Goal: Register for event/course: Sign up to attend an event or enroll in a course

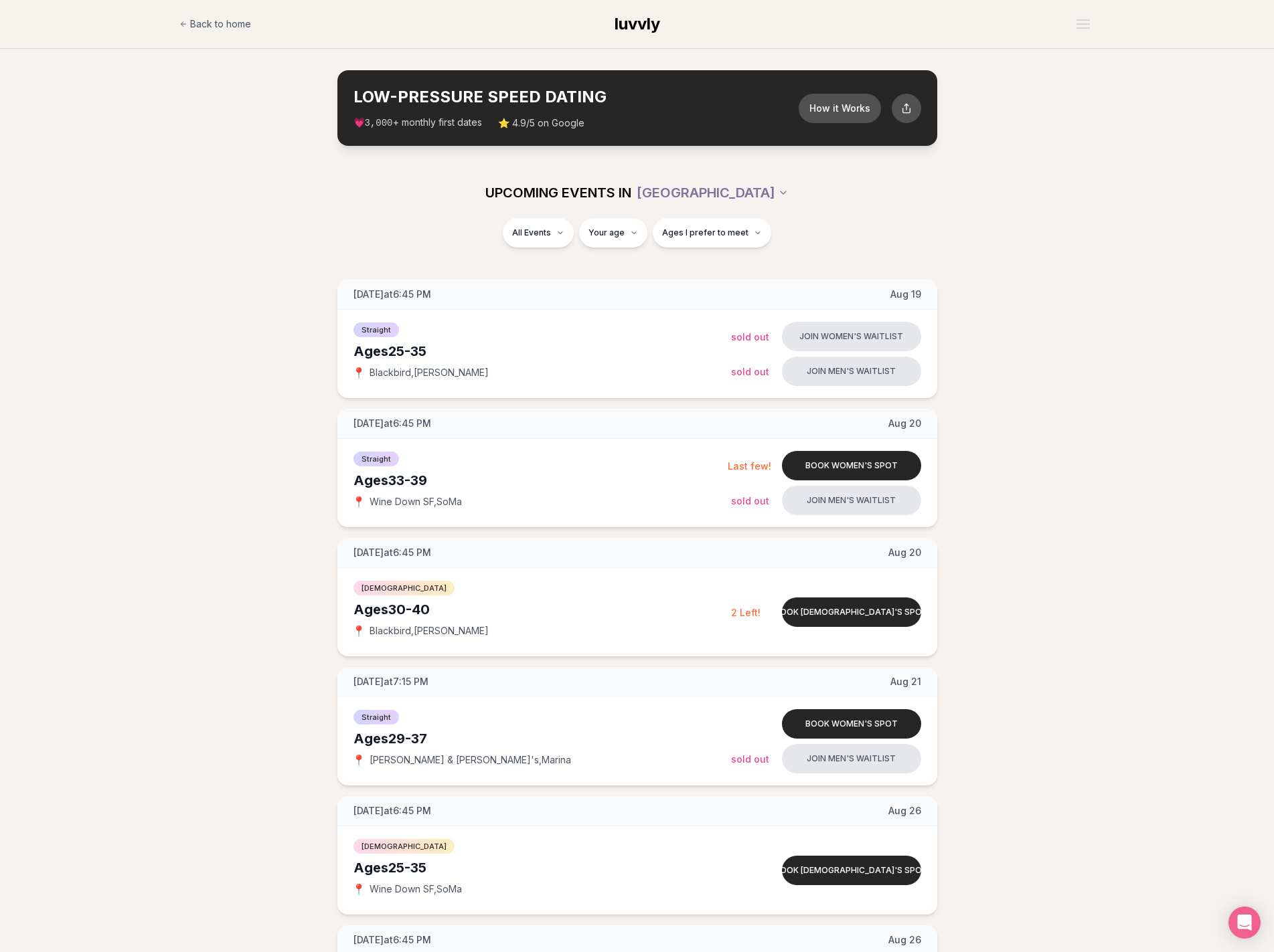
click at [199, 20] on span "Back to home" at bounding box center [220, 24] width 61 height 13
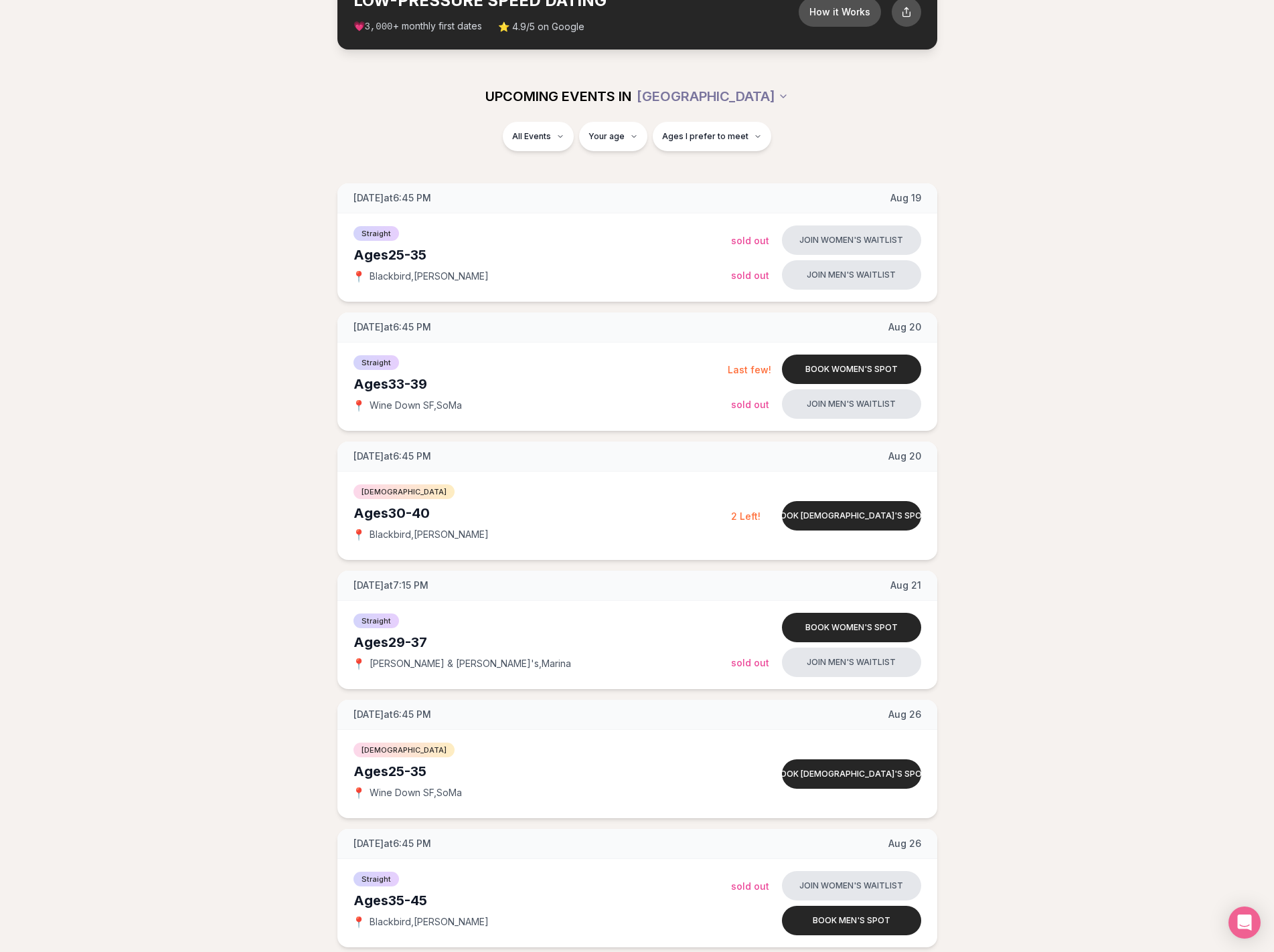
scroll to position [0, 0]
